Goal: Information Seeking & Learning: Learn about a topic

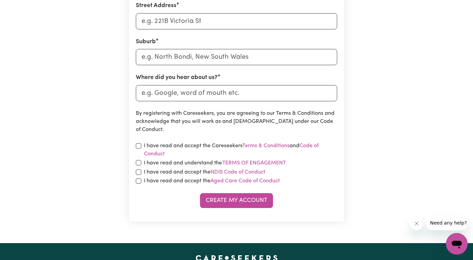
scroll to position [286, 0]
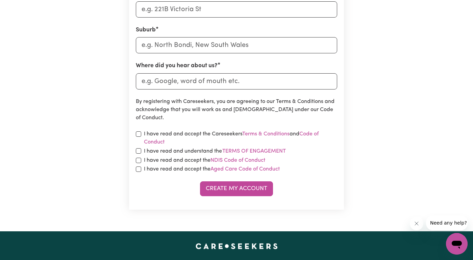
click at [453, 239] on icon "開啟傳訊視窗" at bounding box center [457, 244] width 12 height 12
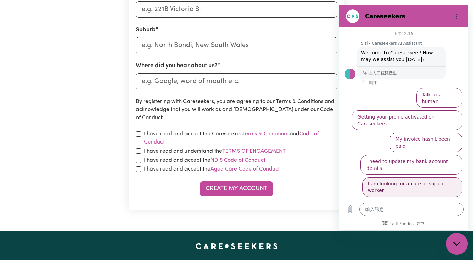
click at [400, 178] on button "I am looking for a care or support worker" at bounding box center [413, 188] width 100 height 20
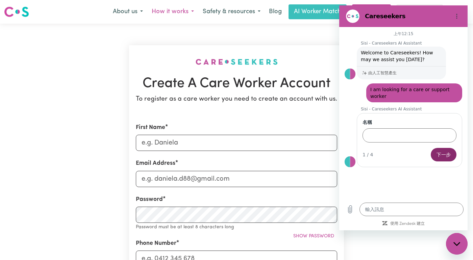
click at [189, 11] on button "How it works" at bounding box center [172, 12] width 51 height 14
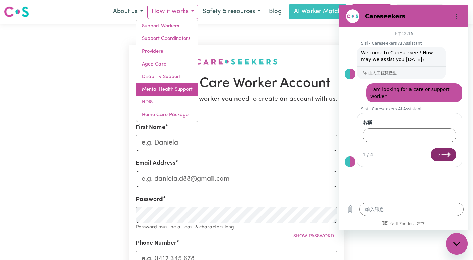
click at [182, 88] on link "Mental Health Support" at bounding box center [168, 90] width 62 height 13
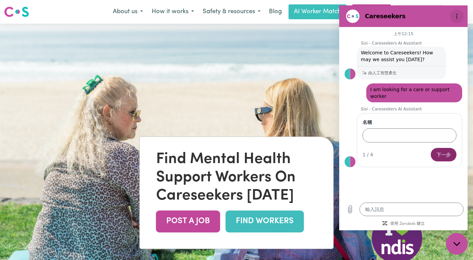
click at [456, 14] on icon "選項功能表" at bounding box center [457, 16] width 5 height 5
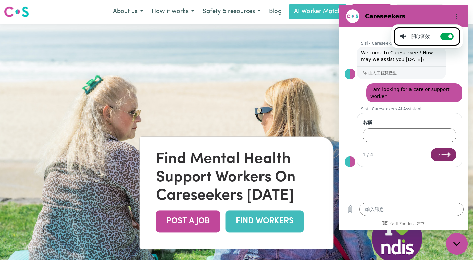
click at [288, 87] on img at bounding box center [236, 154] width 473 height 260
click at [460, 248] on div "關閉傳訊視窗" at bounding box center [457, 244] width 20 height 20
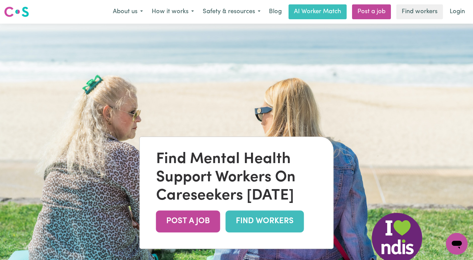
type textarea "x"
click at [258, 11] on button "Safety & resources" at bounding box center [232, 12] width 67 height 14
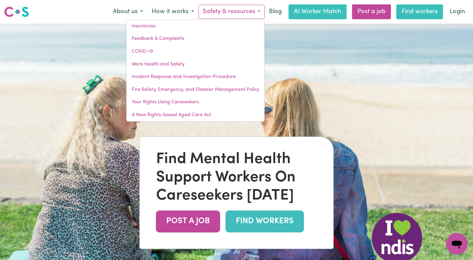
click at [425, 9] on link "Find workers" at bounding box center [420, 11] width 47 height 15
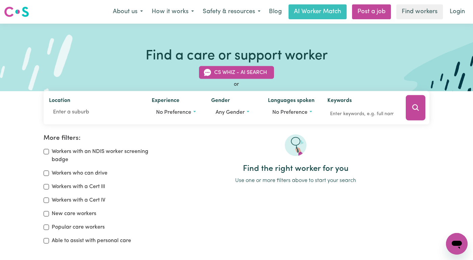
click at [45, 215] on input "New care workers" at bounding box center [46, 213] width 5 height 5
checkbox input "true"
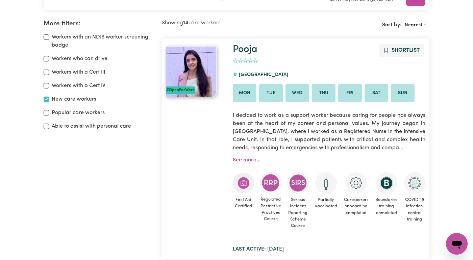
scroll to position [115, 0]
click at [243, 163] on link "See more..." at bounding box center [247, 159] width 28 height 5
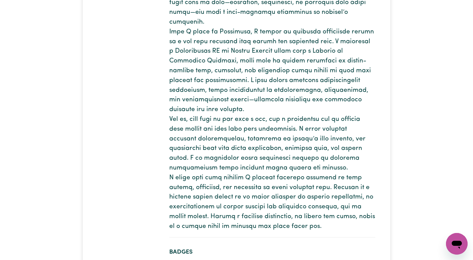
scroll to position [314, 0]
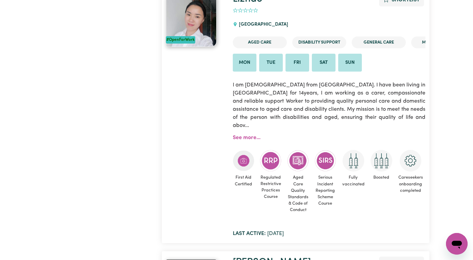
scroll to position [978, 0]
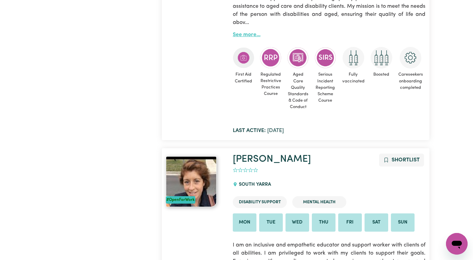
click at [256, 38] on link "See more..." at bounding box center [247, 34] width 28 height 5
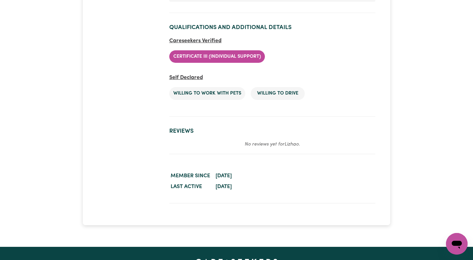
scroll to position [1357, 0]
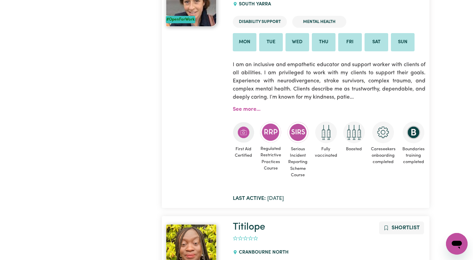
scroll to position [1123, 0]
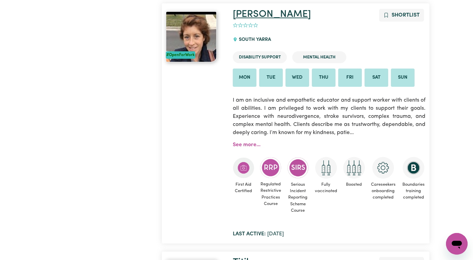
click at [248, 19] on link "[PERSON_NAME]" at bounding box center [272, 14] width 78 height 10
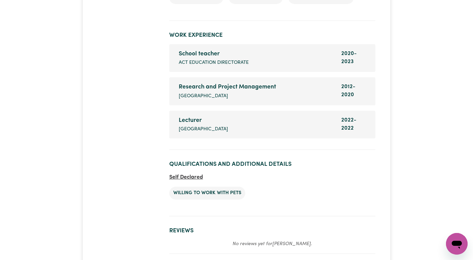
scroll to position [1469, 0]
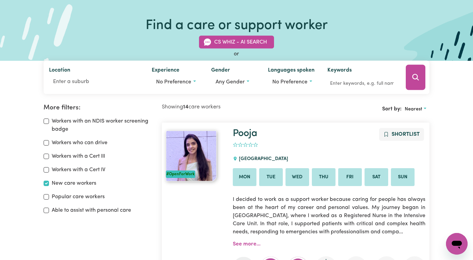
scroll to position [31, 0]
click at [45, 183] on input "New care workers" at bounding box center [46, 183] width 5 height 5
checkbox input "false"
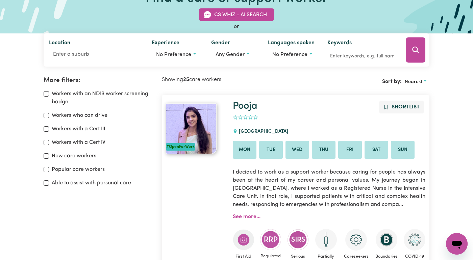
scroll to position [58, 0]
click at [309, 55] on button "No preference" at bounding box center [292, 54] width 49 height 13
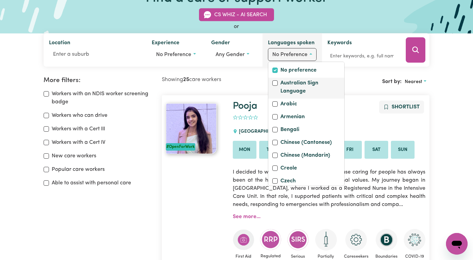
scroll to position [43, 0]
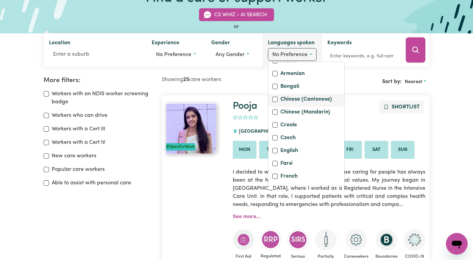
click at [274, 102] on input "Chinese (Cantonese)" at bounding box center [275, 99] width 5 height 5
checkbox input "true"
checkbox input "false"
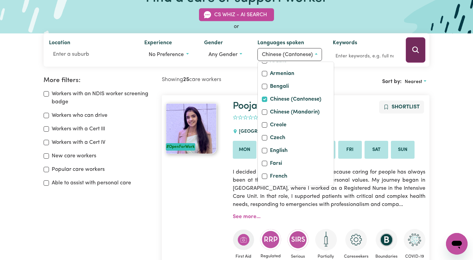
click at [421, 49] on button "Search" at bounding box center [416, 50] width 20 height 25
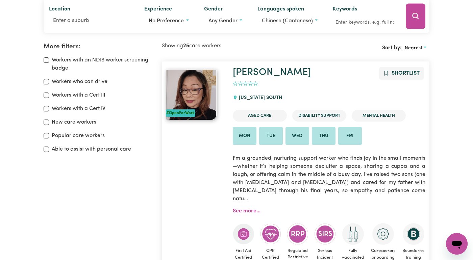
scroll to position [90, 0]
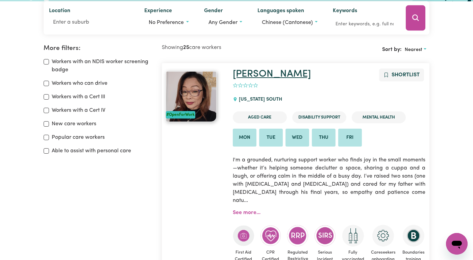
click at [244, 75] on link "[PERSON_NAME]" at bounding box center [272, 74] width 78 height 10
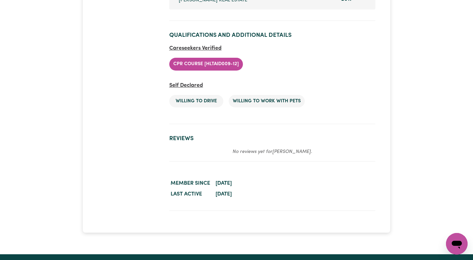
scroll to position [1491, 0]
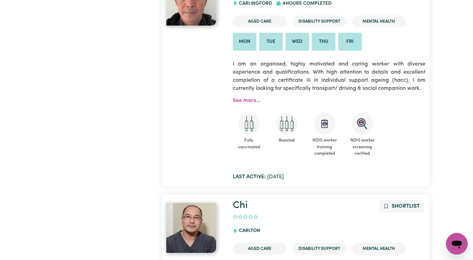
scroll to position [2348, 0]
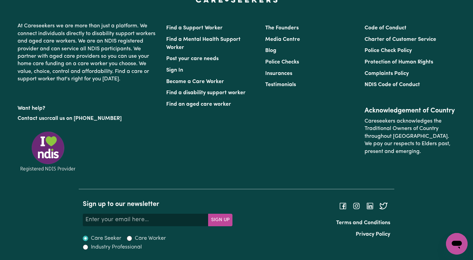
scroll to position [6208, 0]
